Goal: Find specific page/section: Find specific page/section

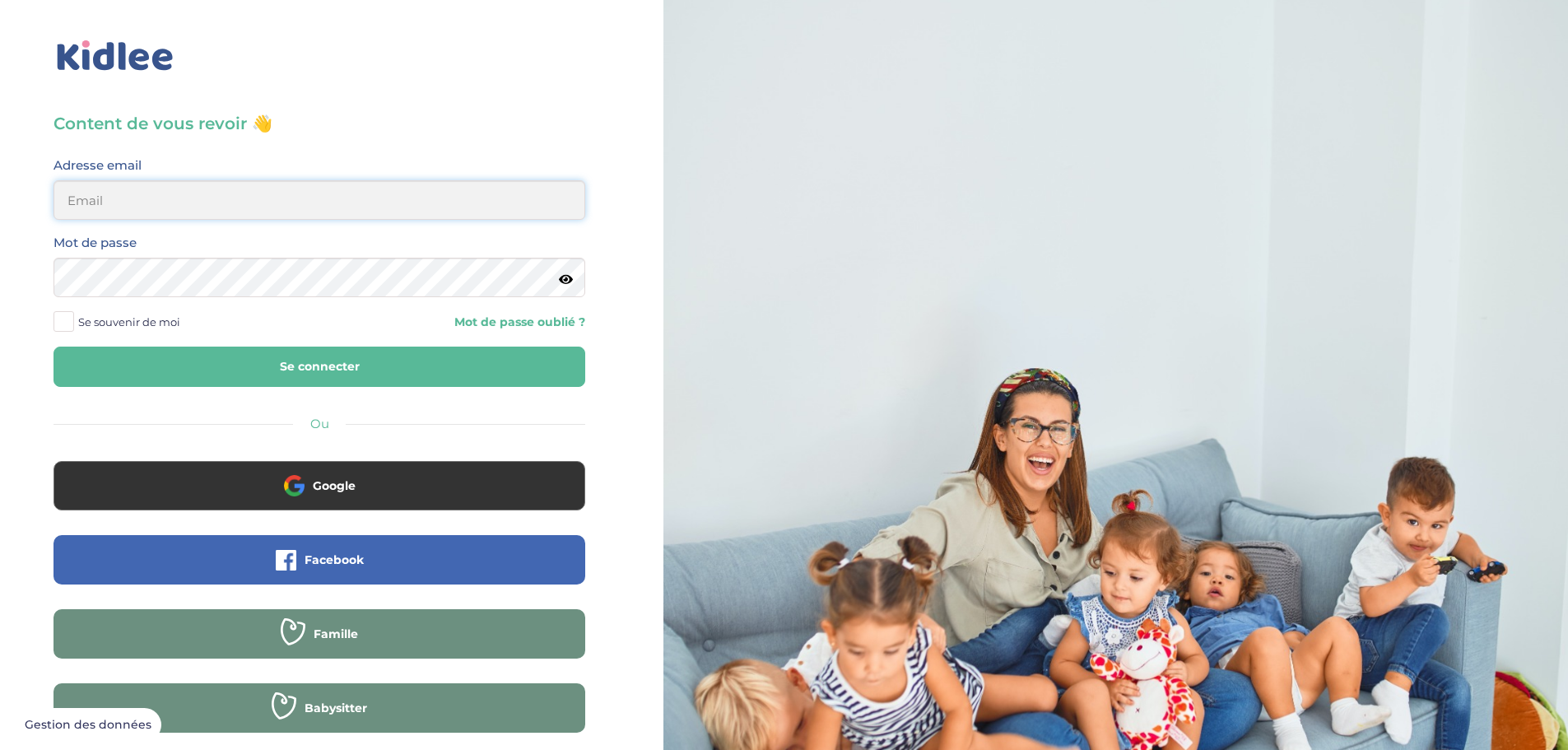
type input "mesnier@gmail.com"
click at [303, 368] on button "Se connecter" at bounding box center [320, 367] width 532 height 41
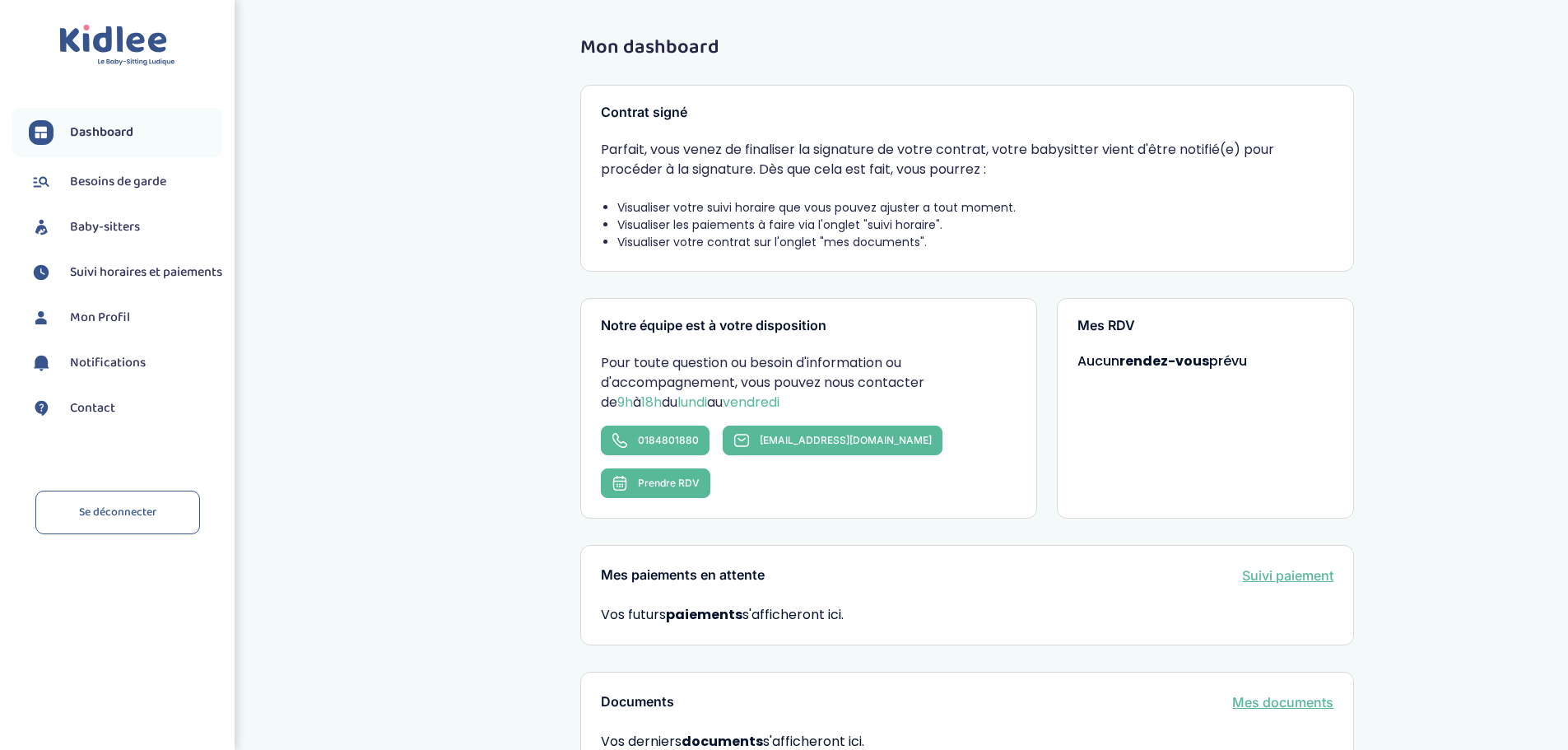
click at [121, 227] on span "Baby-sitters" at bounding box center [104, 227] width 70 height 19
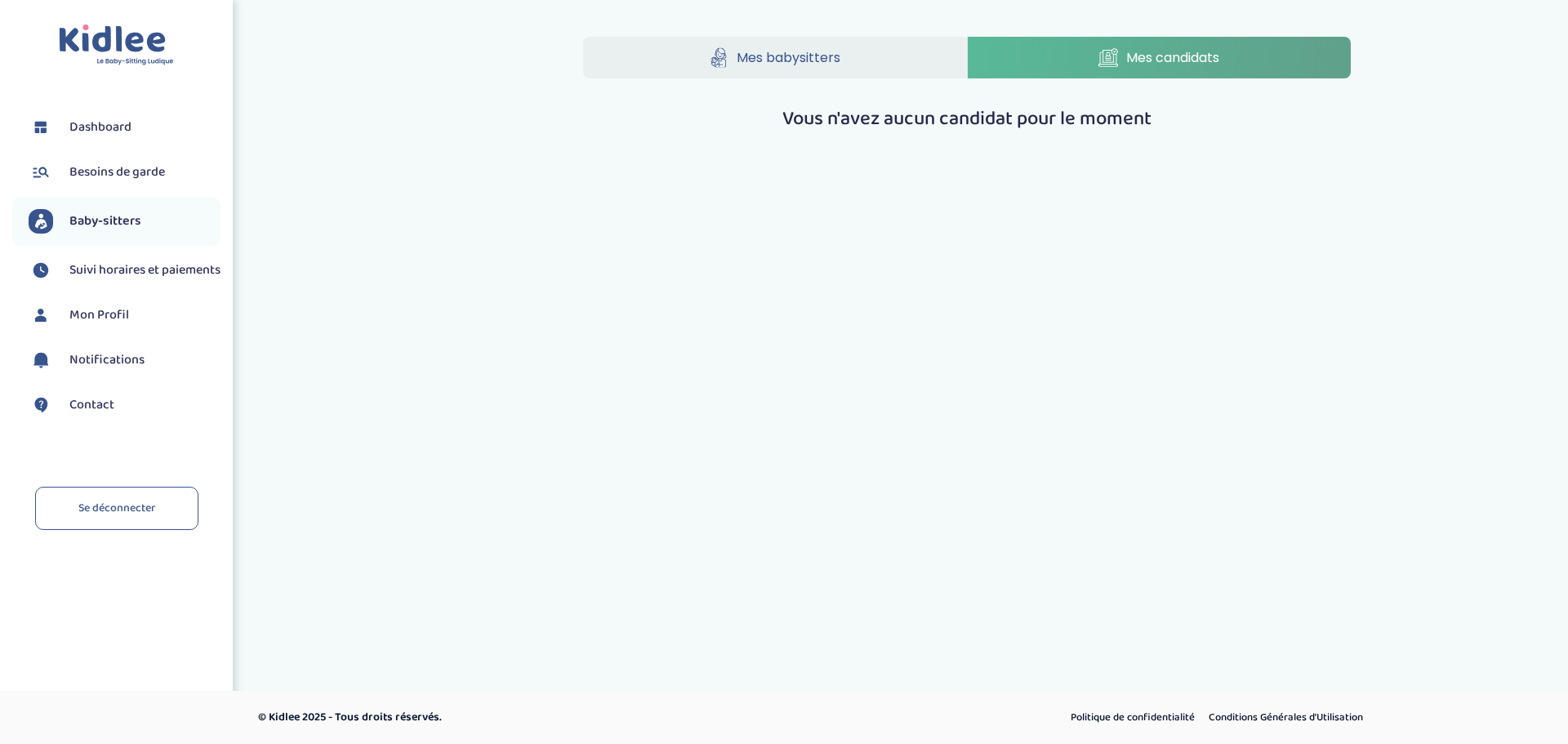
click at [766, 57] on span "Mes babysitters" at bounding box center [788, 57] width 103 height 20
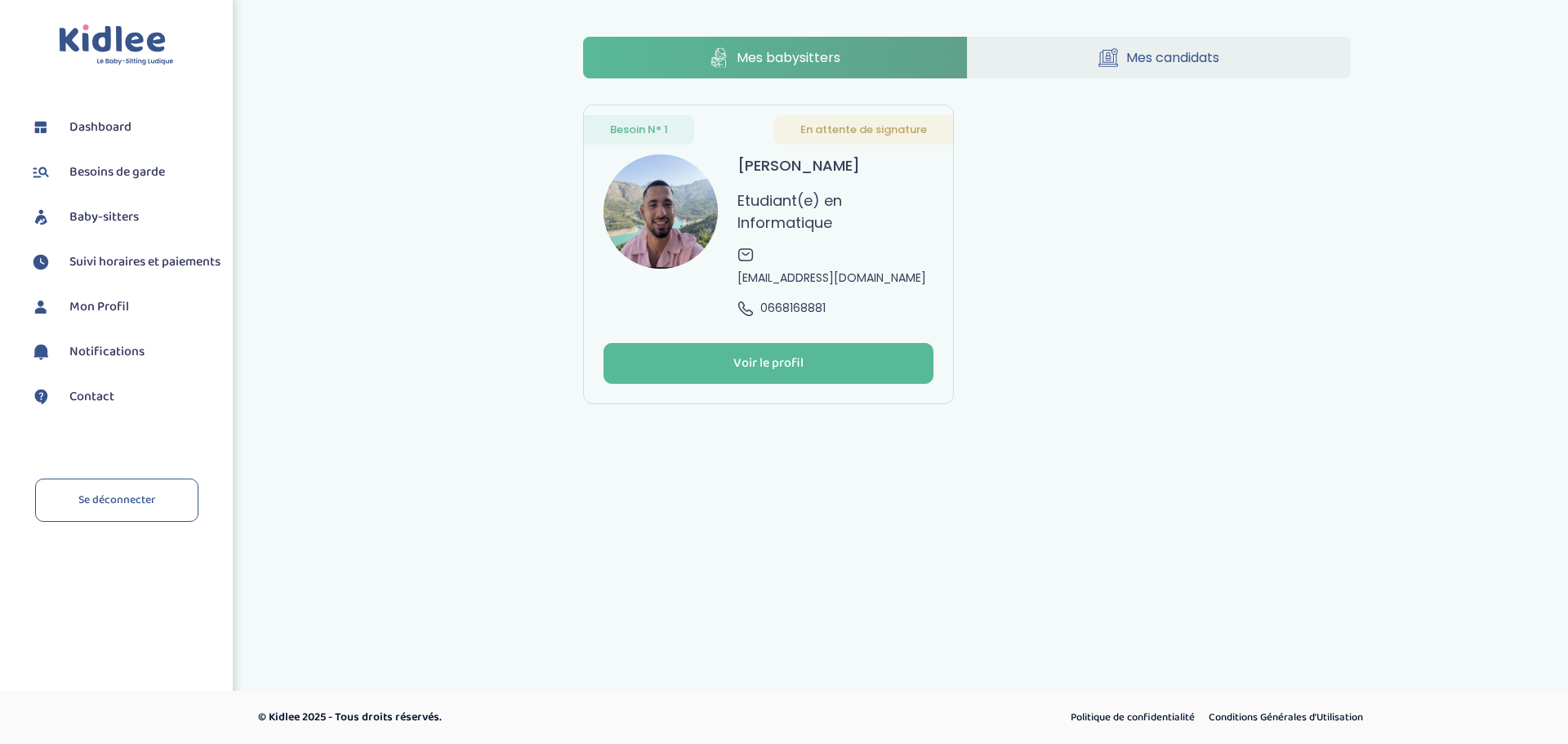
click at [1174, 61] on span "Mes candidats" at bounding box center [1172, 57] width 93 height 20
